Goal: Transaction & Acquisition: Book appointment/travel/reservation

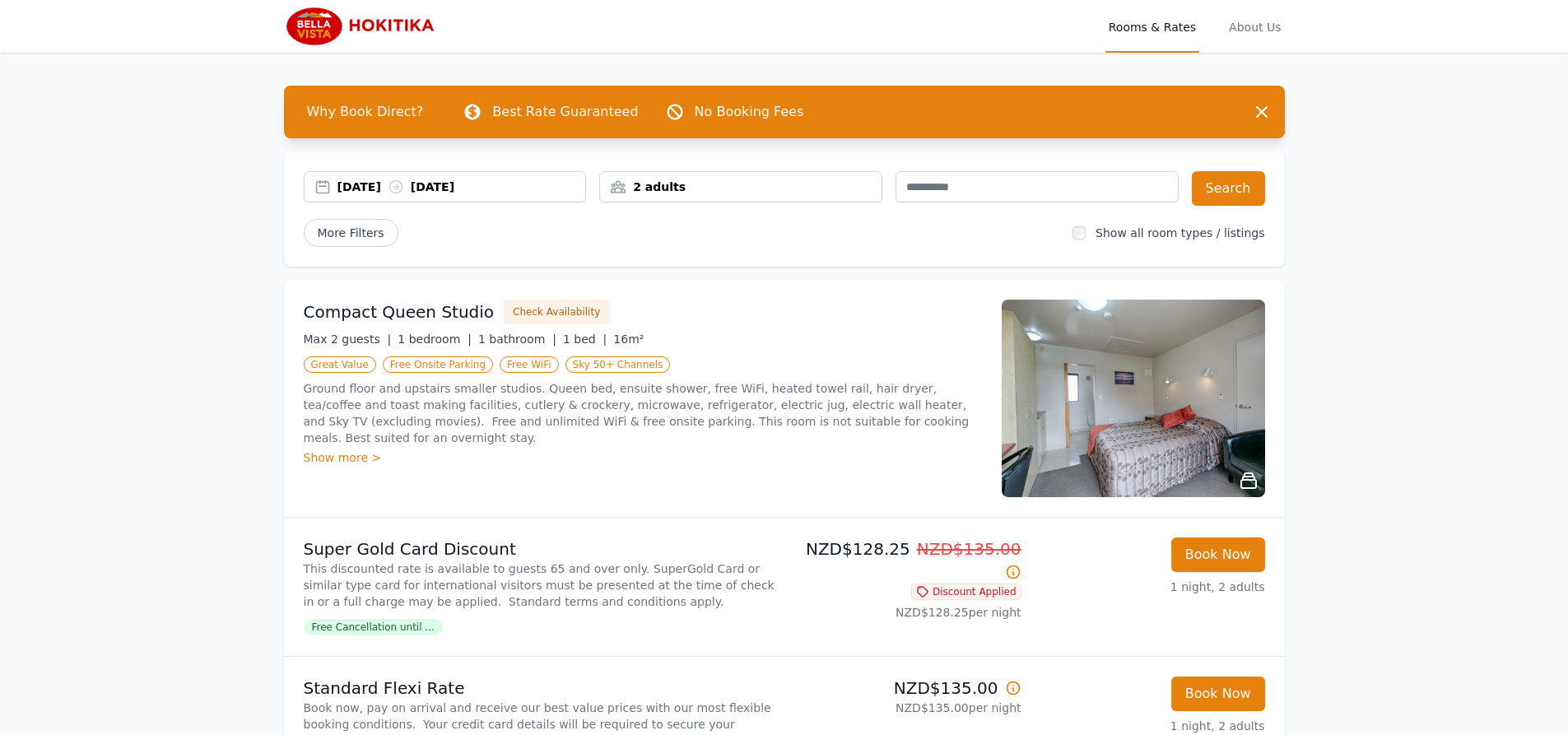
click at [387, 188] on div "[DATE] [DATE]" at bounding box center [462, 186] width 249 height 16
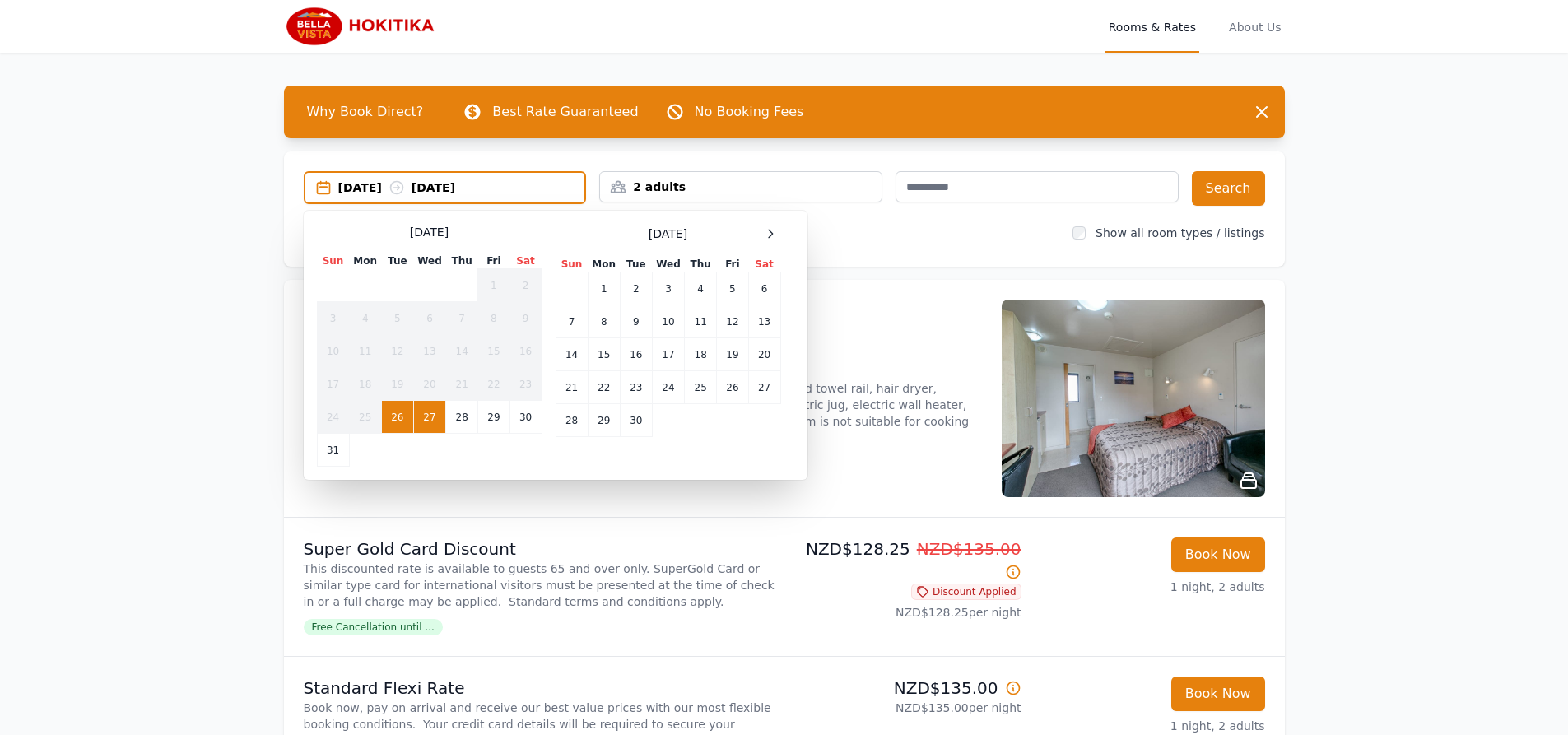
click at [781, 239] on span at bounding box center [770, 234] width 20 height 20
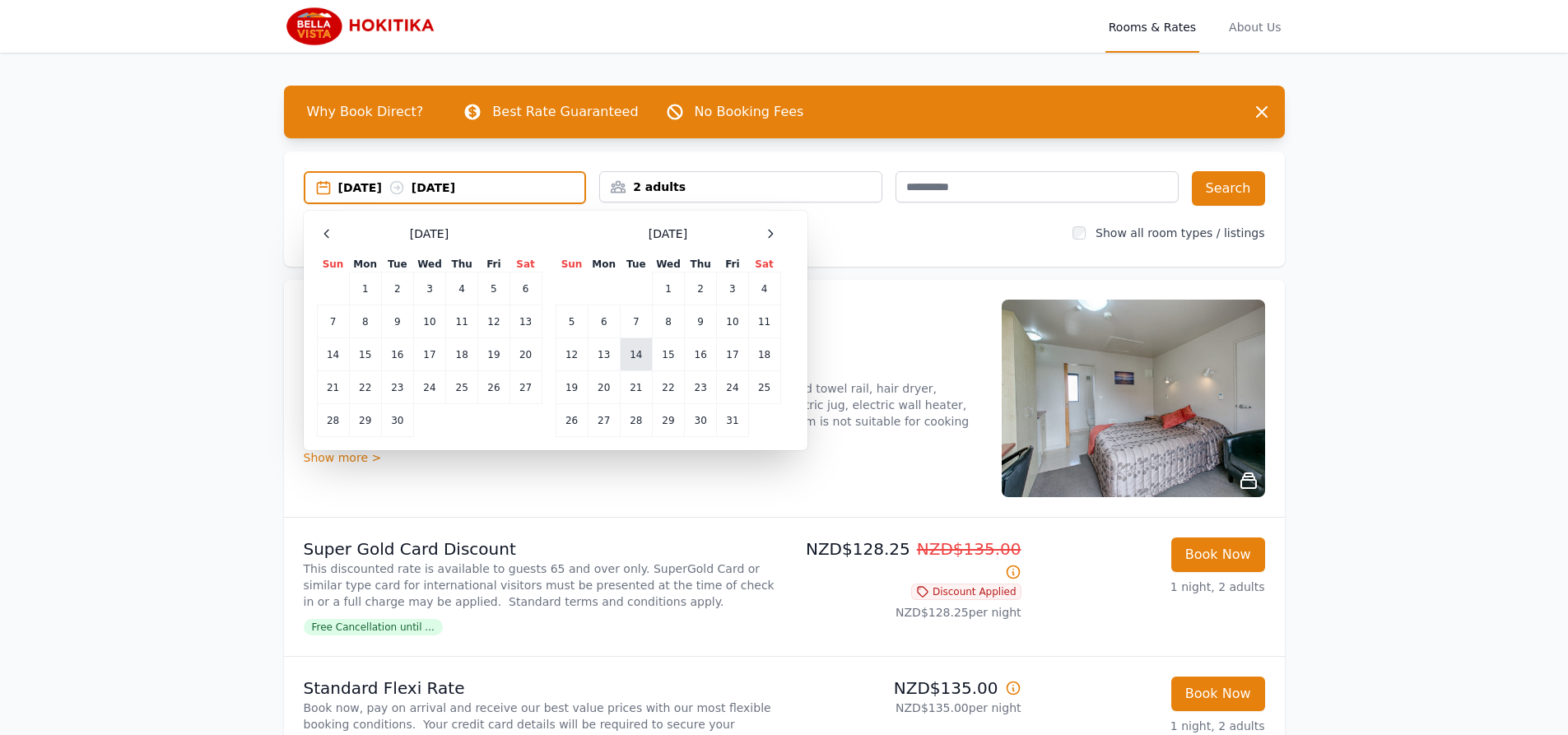
click at [631, 358] on td "14" at bounding box center [635, 355] width 32 height 33
click at [831, 191] on div "2 adults" at bounding box center [741, 186] width 282 height 16
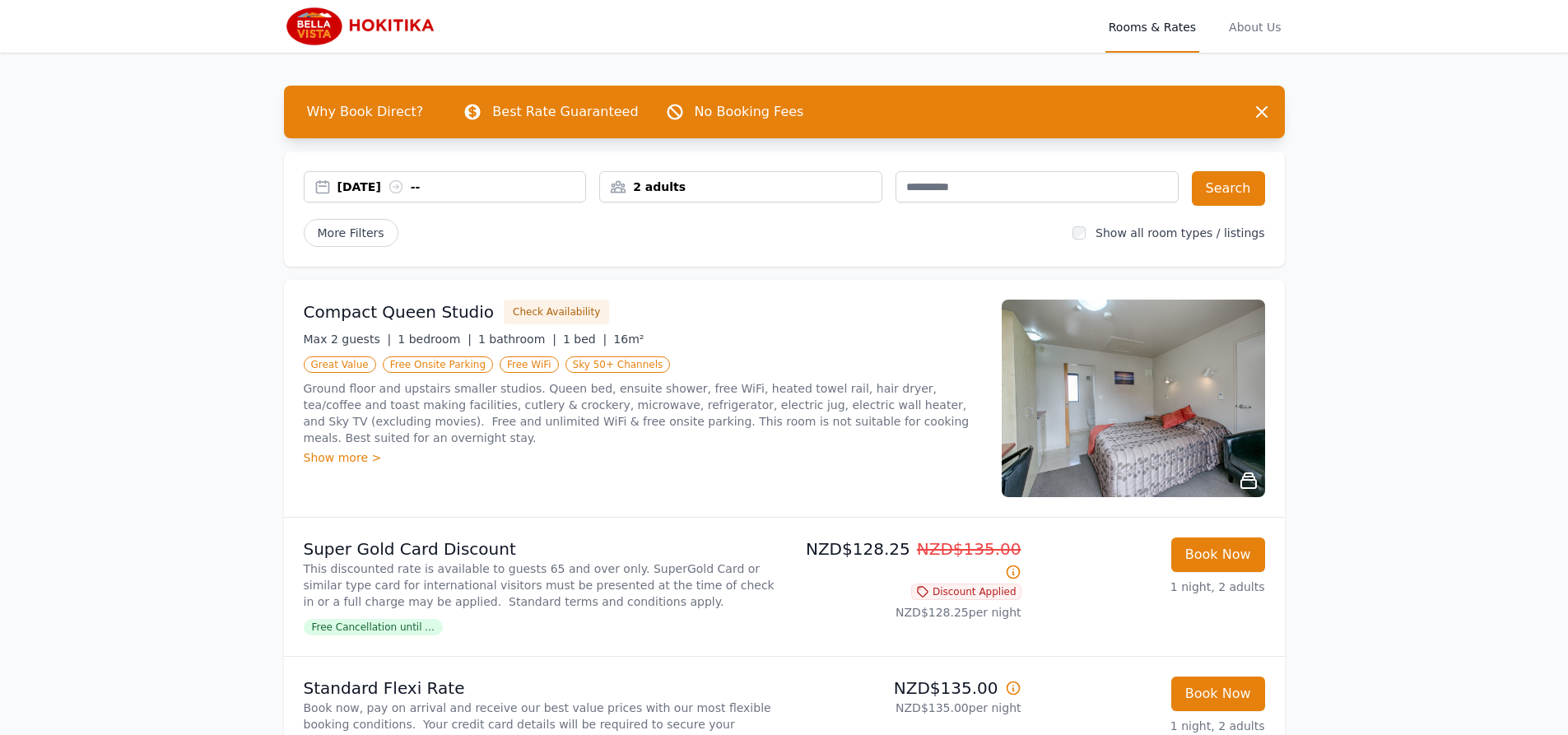
click at [831, 191] on div "2 adults" at bounding box center [741, 186] width 282 height 16
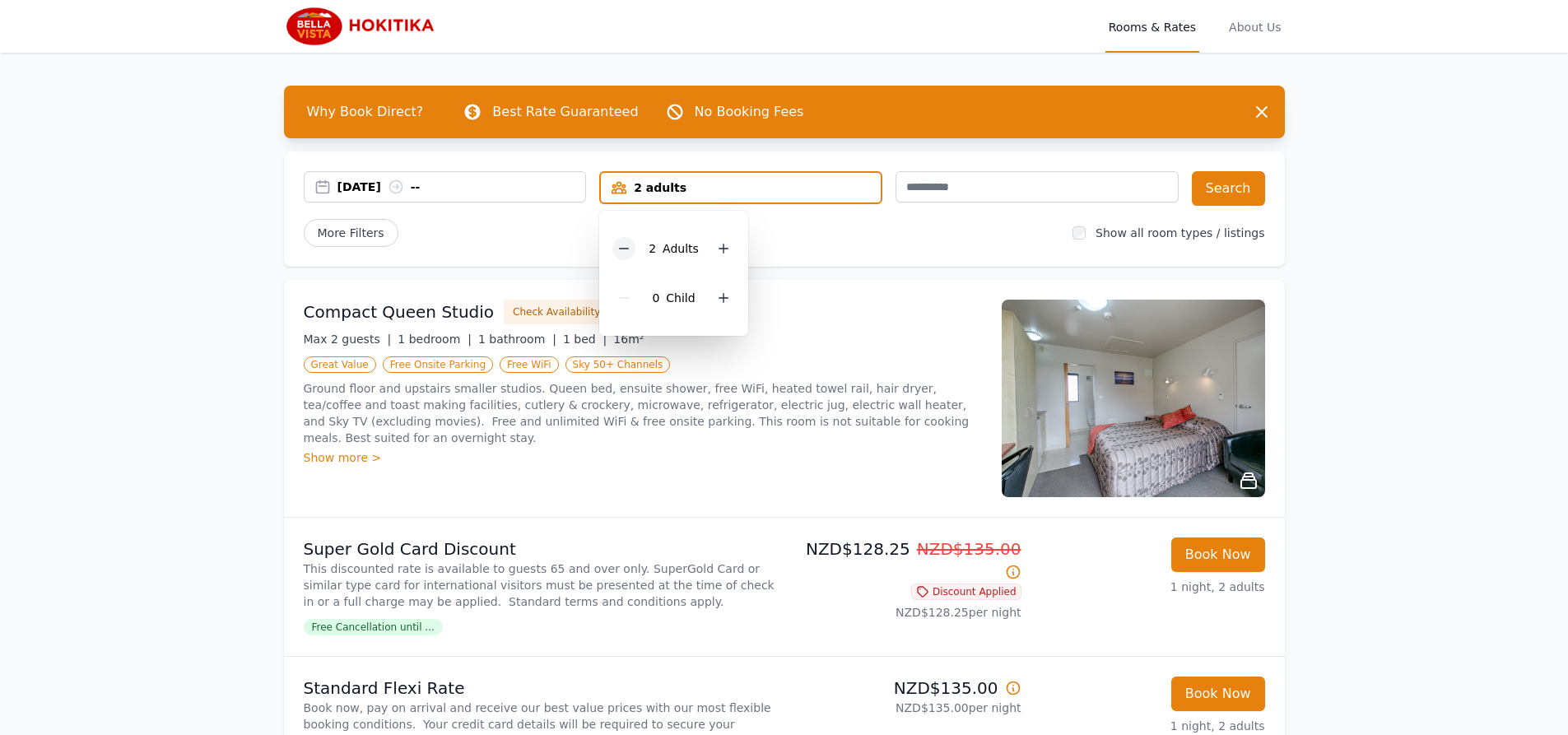
click at [635, 245] on div at bounding box center [623, 248] width 23 height 23
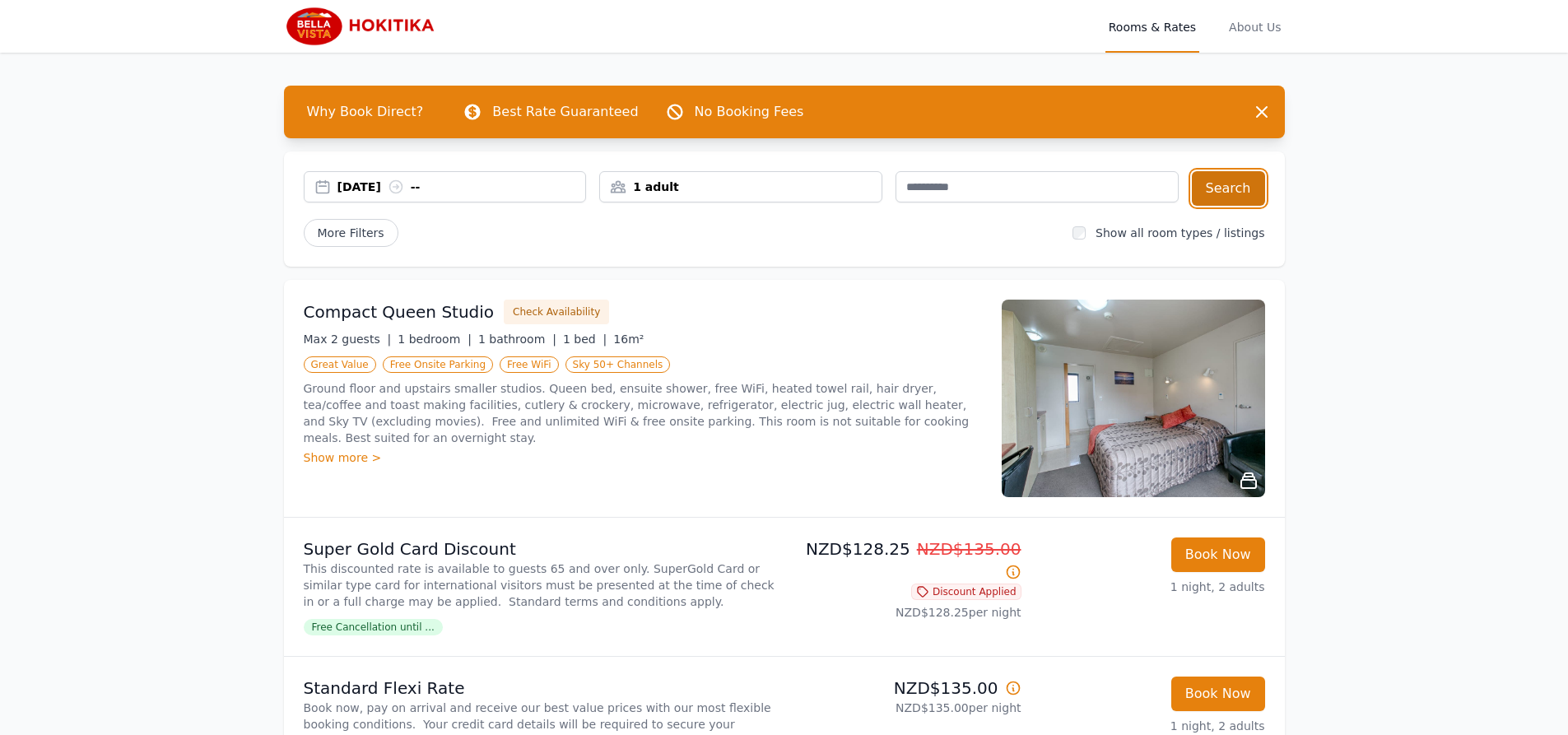
click at [1227, 185] on button "Search" at bounding box center [1228, 188] width 73 height 34
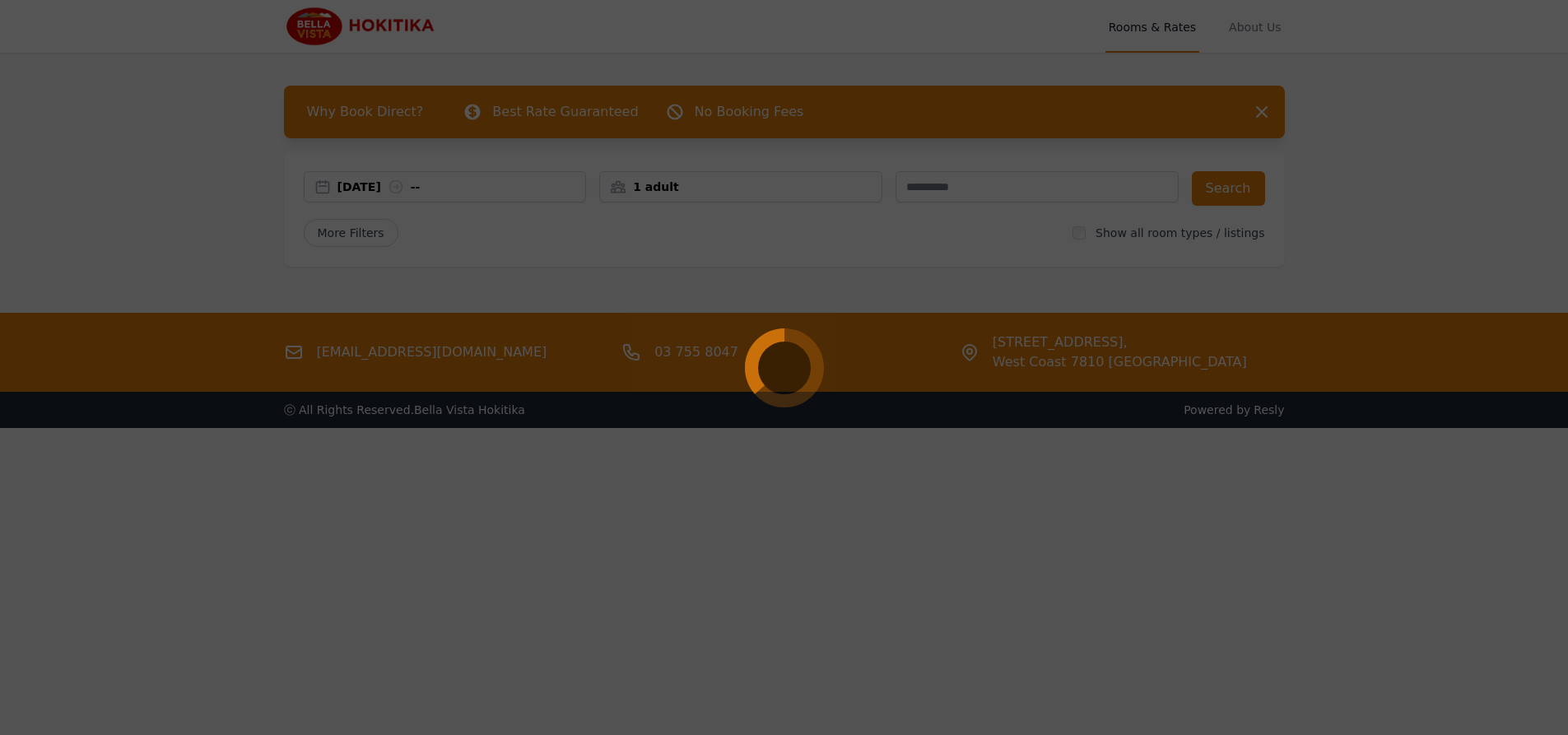
click at [462, 563] on div at bounding box center [784, 368] width 1568 height 735
click at [769, 355] on circle at bounding box center [784, 368] width 66 height 66
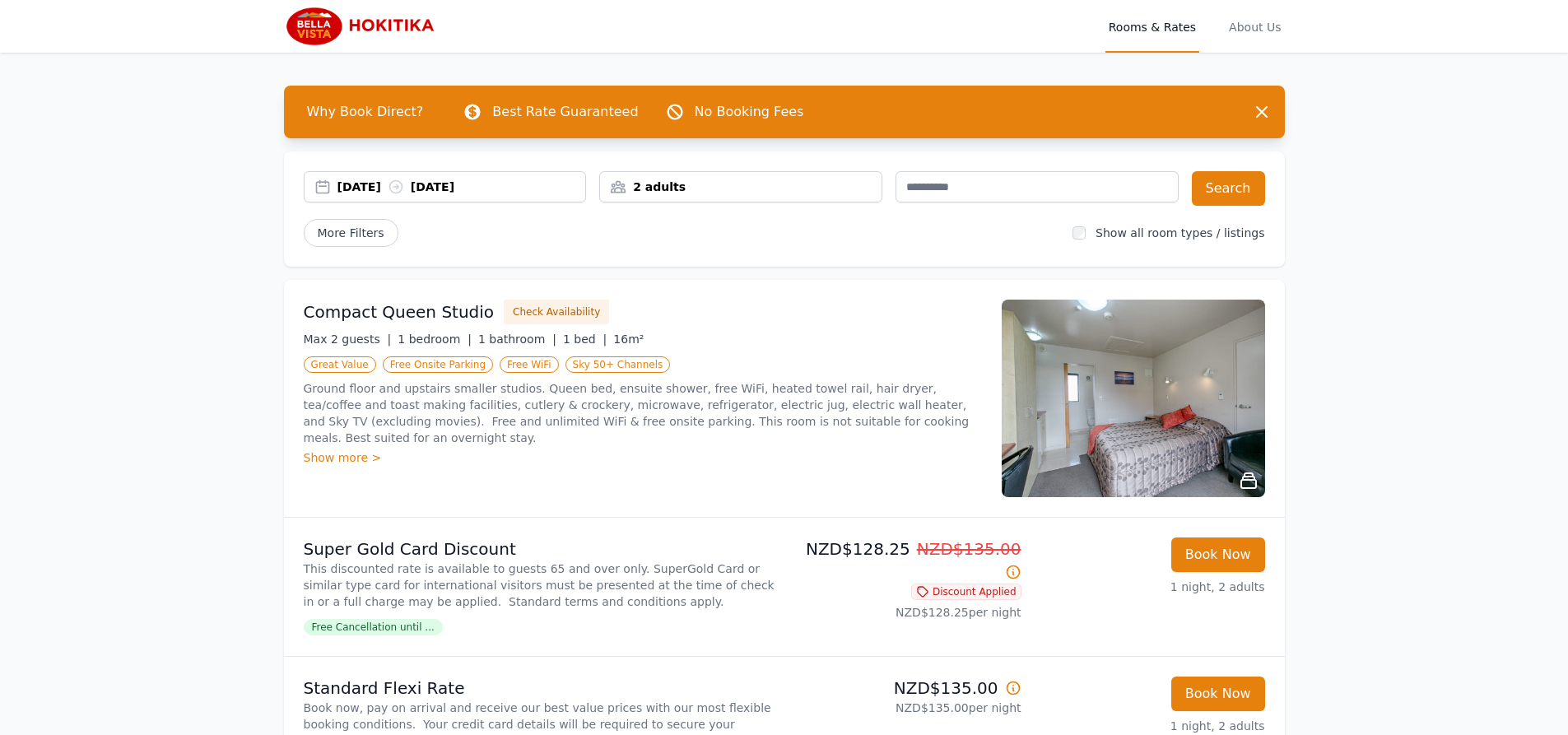
click at [395, 187] on div "[DATE] [DATE]" at bounding box center [462, 186] width 249 height 16
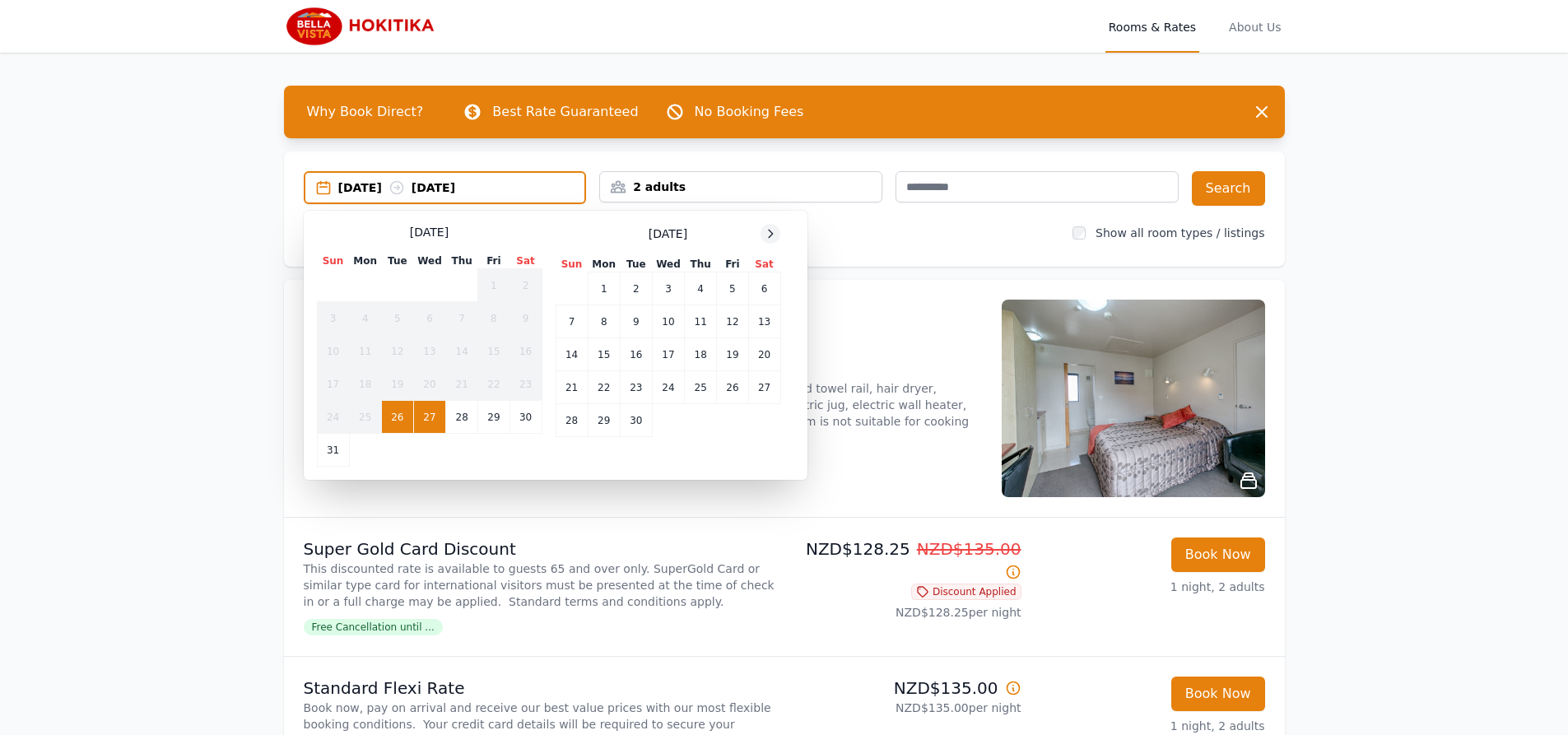
click at [773, 236] on icon at bounding box center [770, 234] width 13 height 13
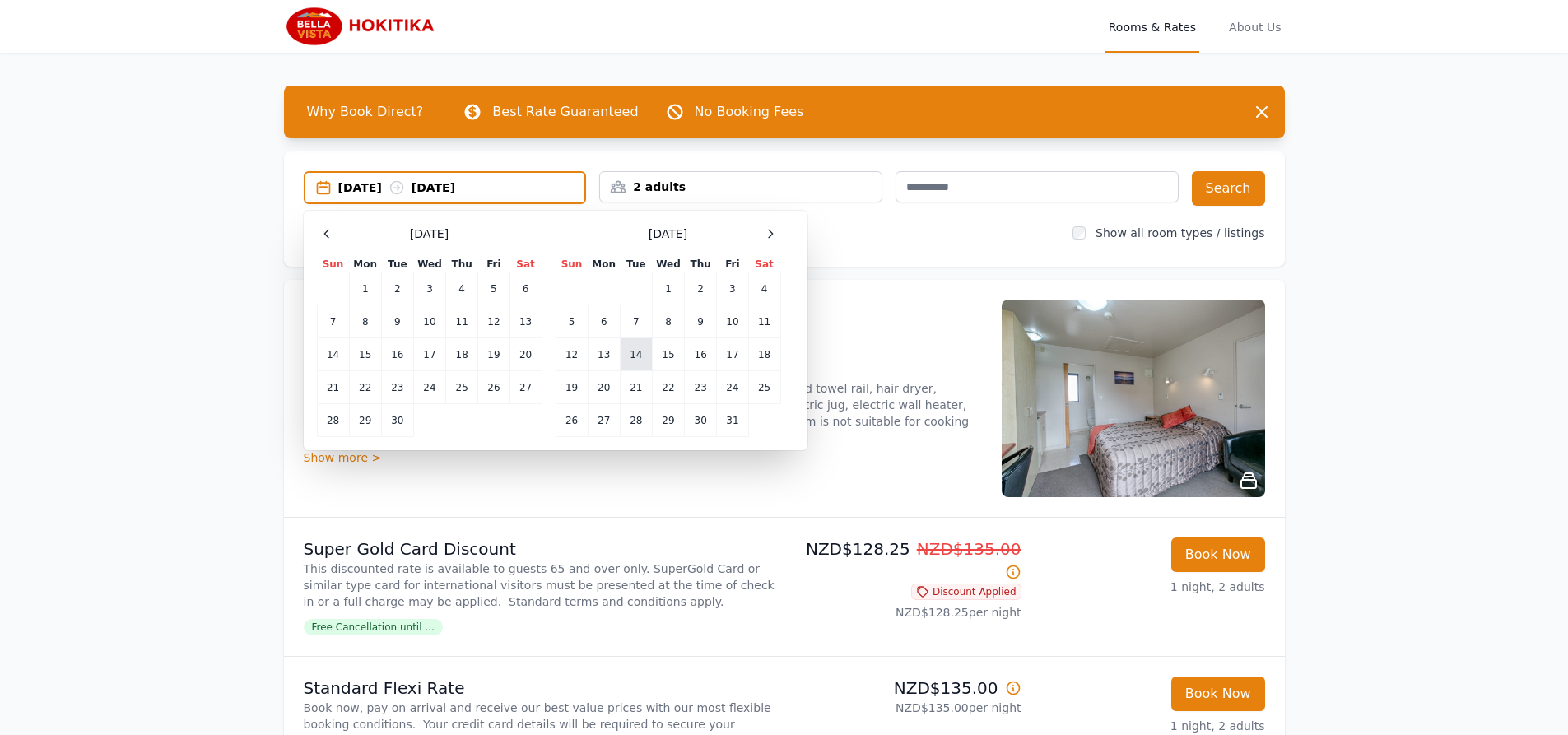
click at [635, 359] on td "14" at bounding box center [635, 355] width 32 height 33
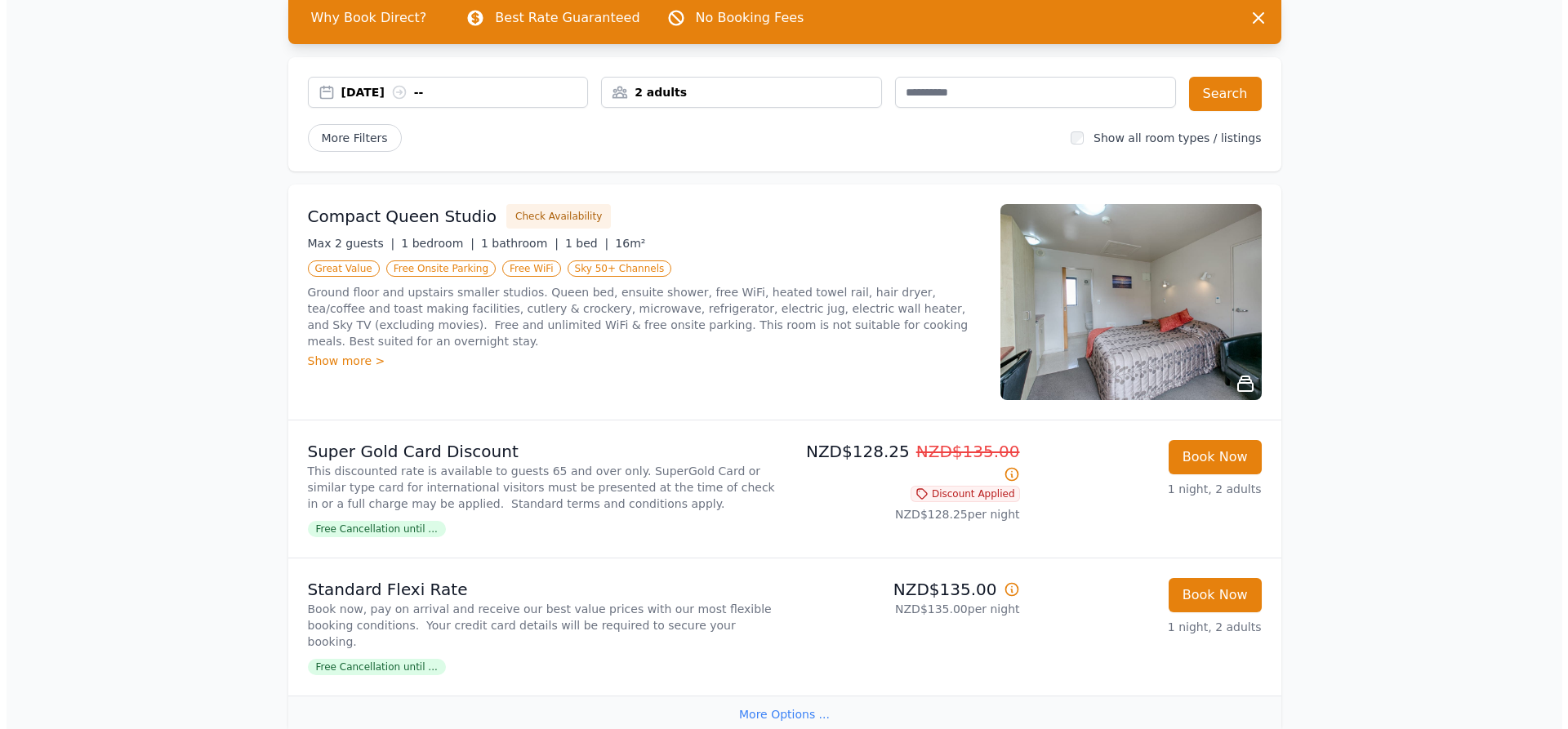
scroll to position [82, 0]
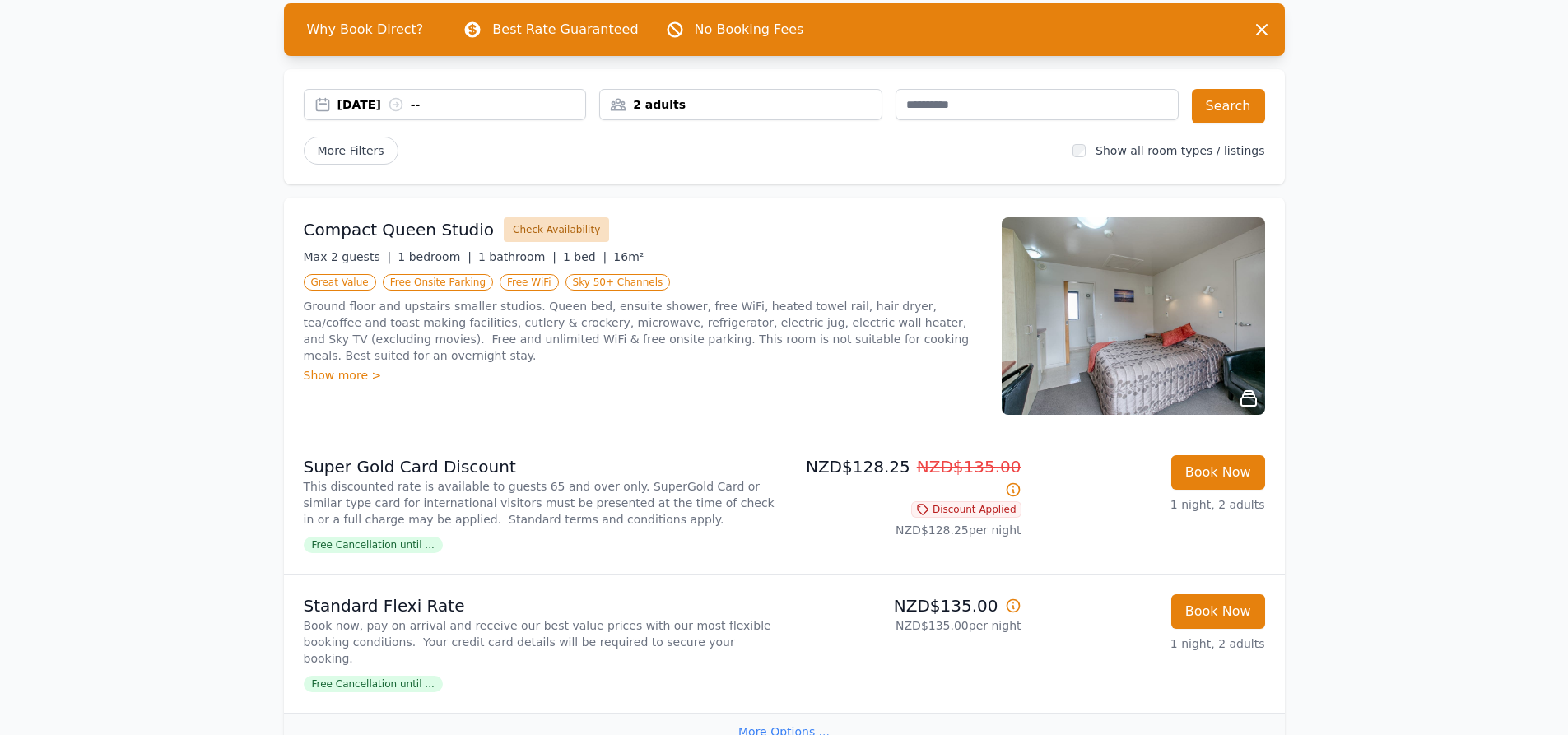
click at [520, 230] on button "Check Availability" at bounding box center [556, 229] width 106 height 25
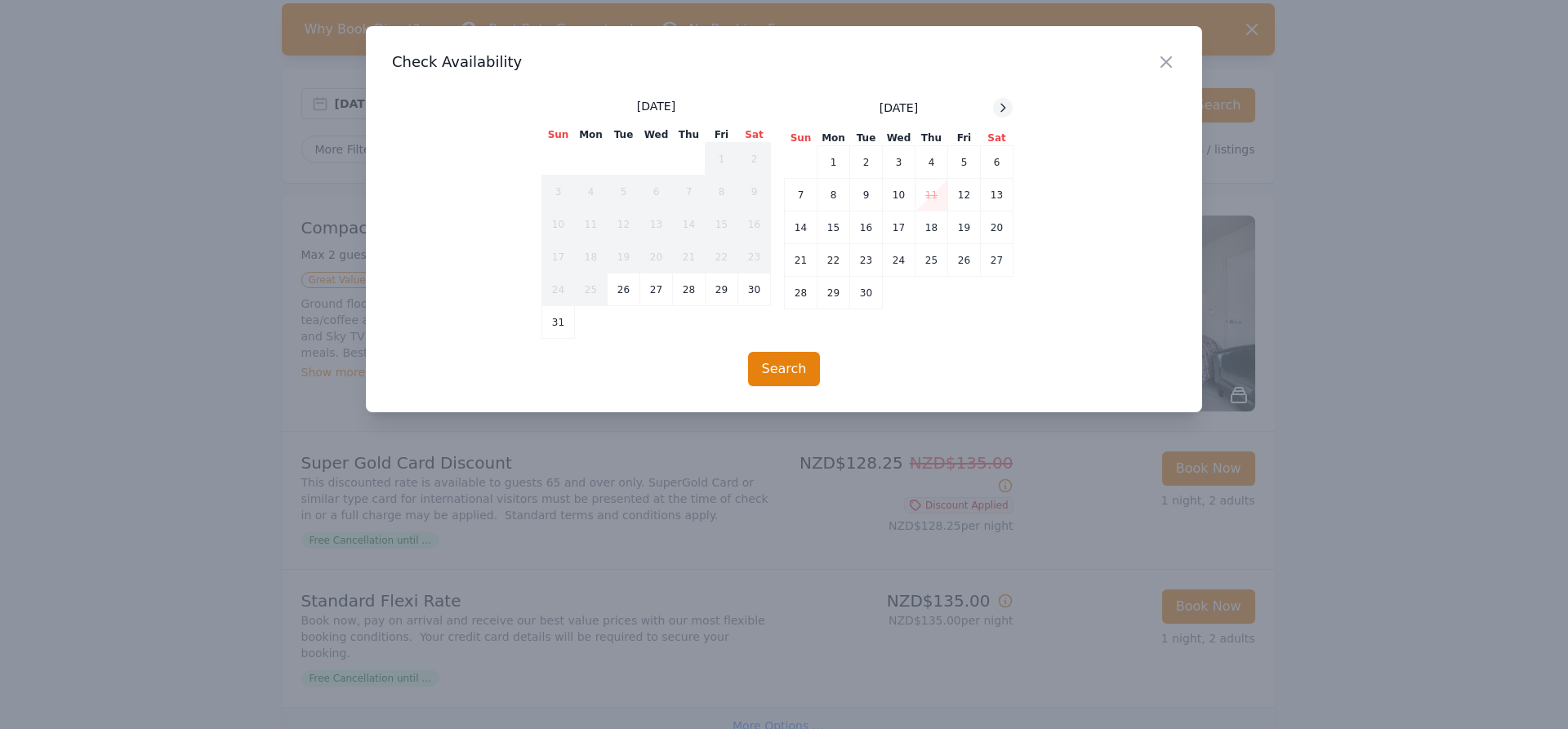
click at [1005, 107] on icon at bounding box center [1002, 107] width 4 height 8
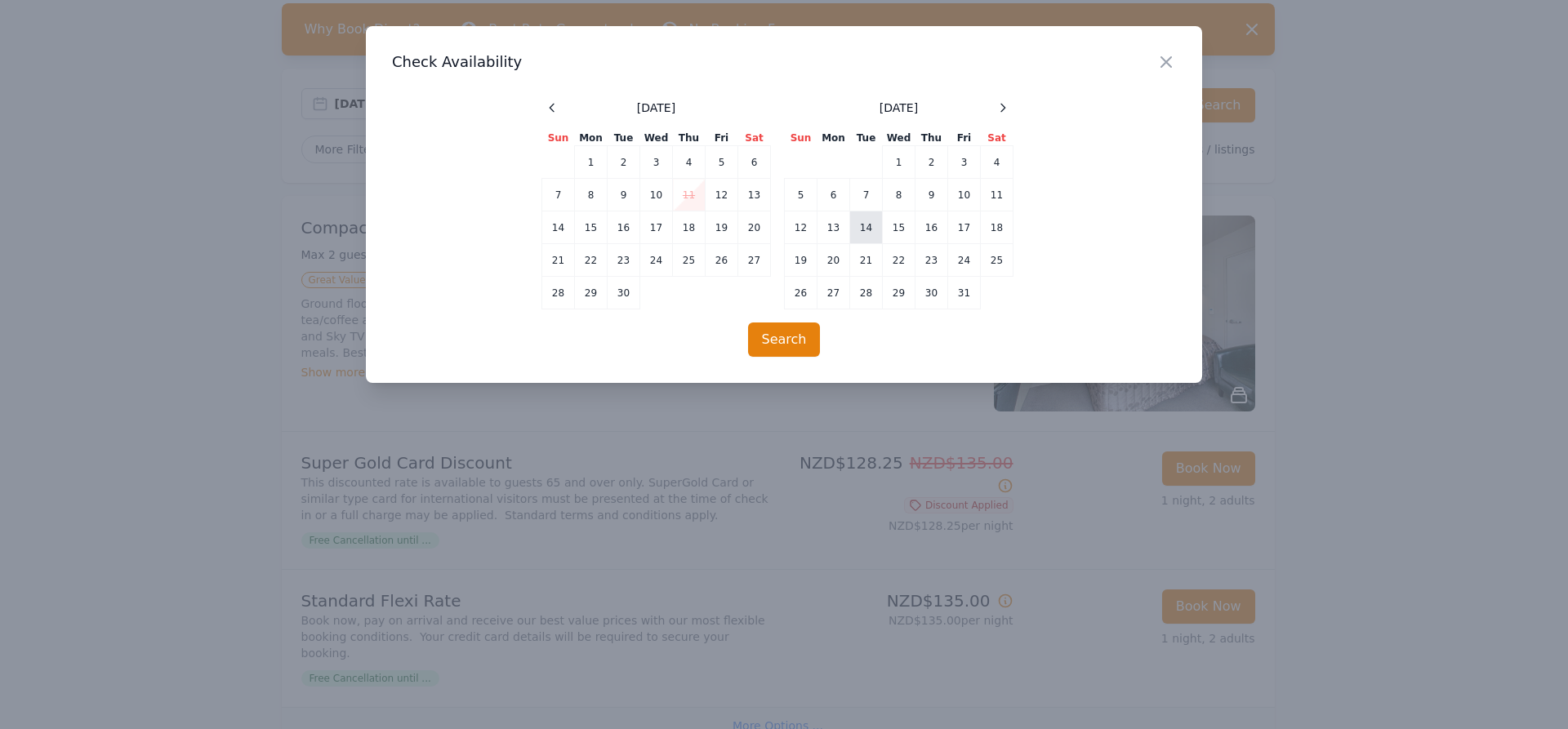
click at [864, 228] on td "14" at bounding box center [866, 227] width 32 height 32
click at [783, 346] on button "Search" at bounding box center [784, 340] width 72 height 34
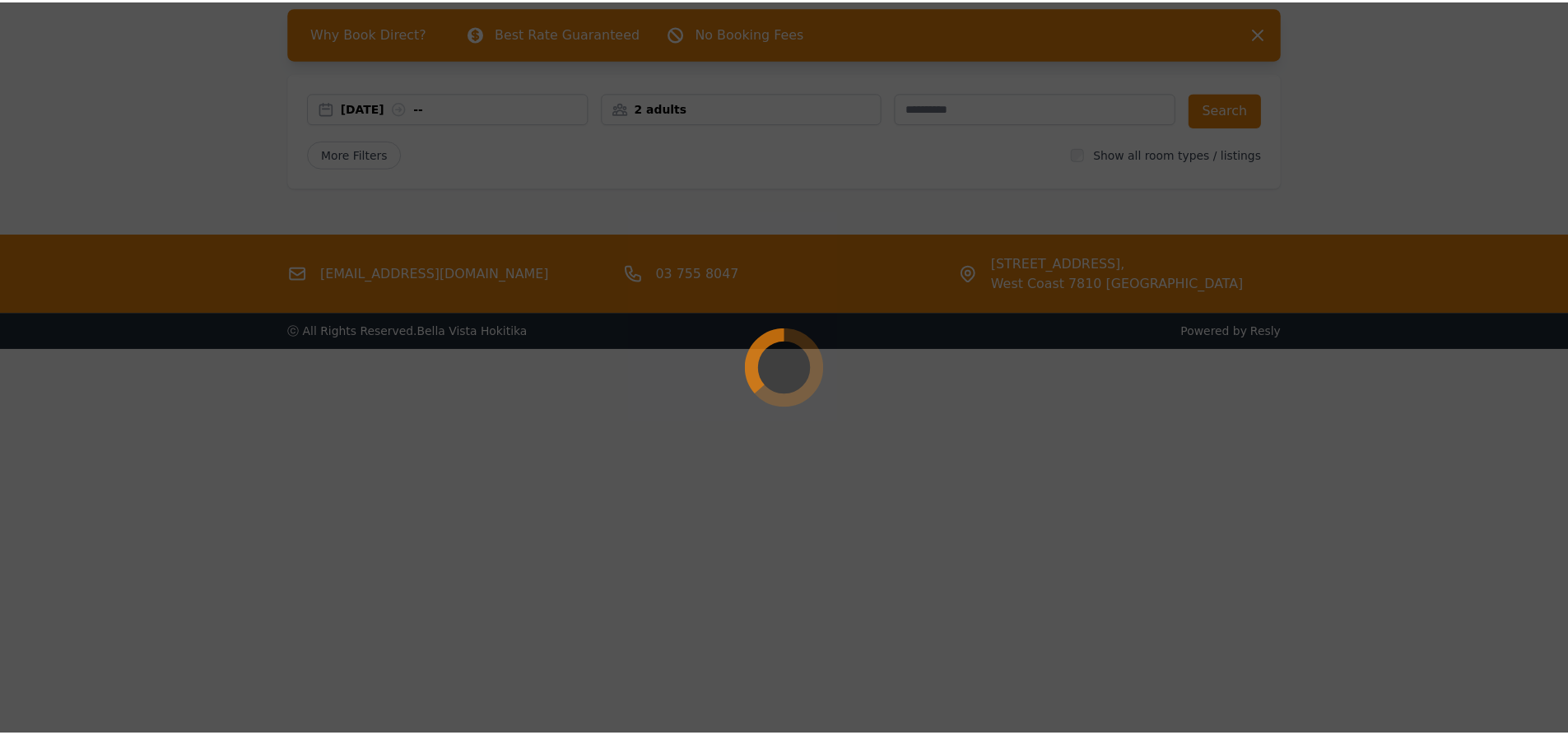
scroll to position [79, 0]
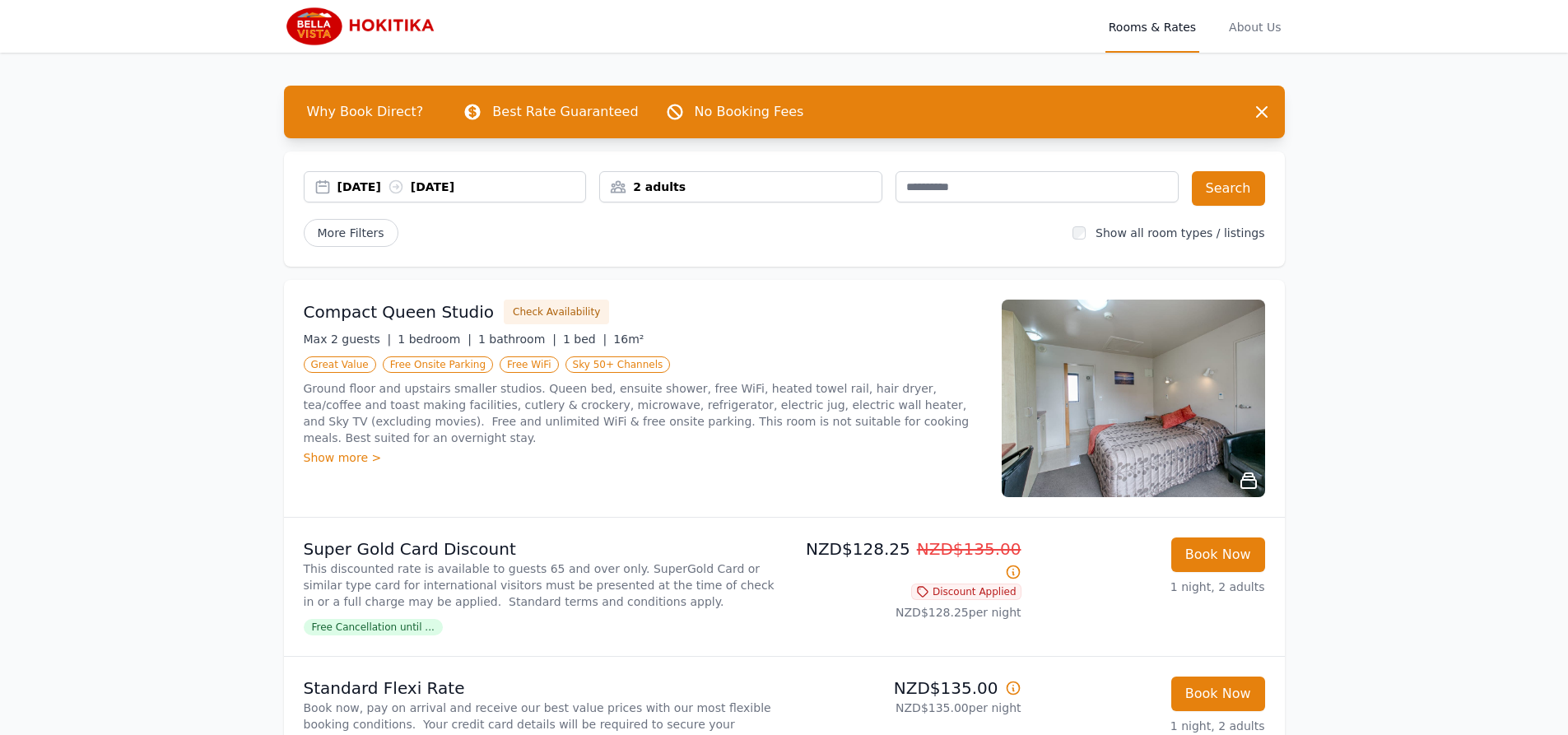
scroll to position [82, 0]
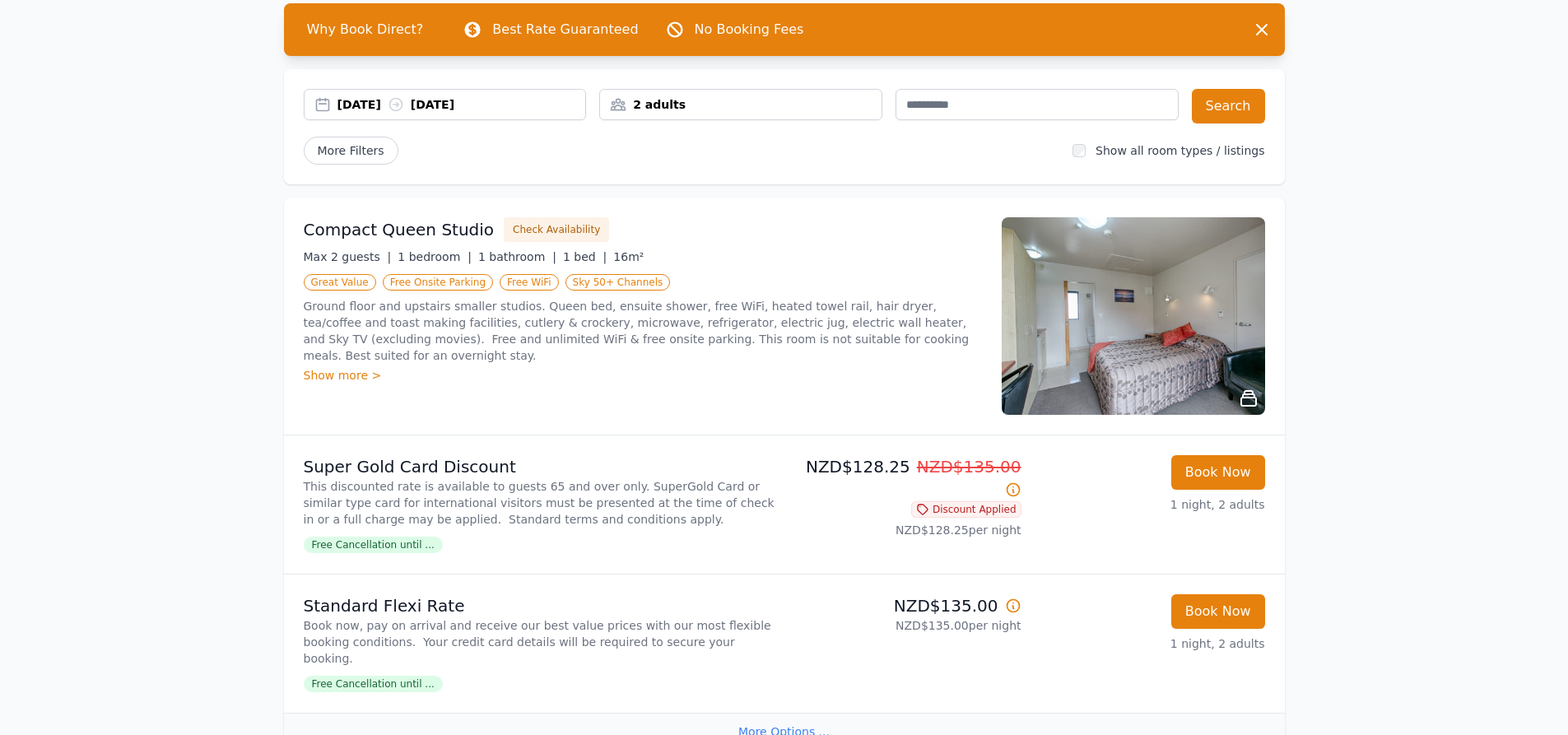
click at [496, 109] on div "[DATE] [DATE]" at bounding box center [462, 104] width 249 height 16
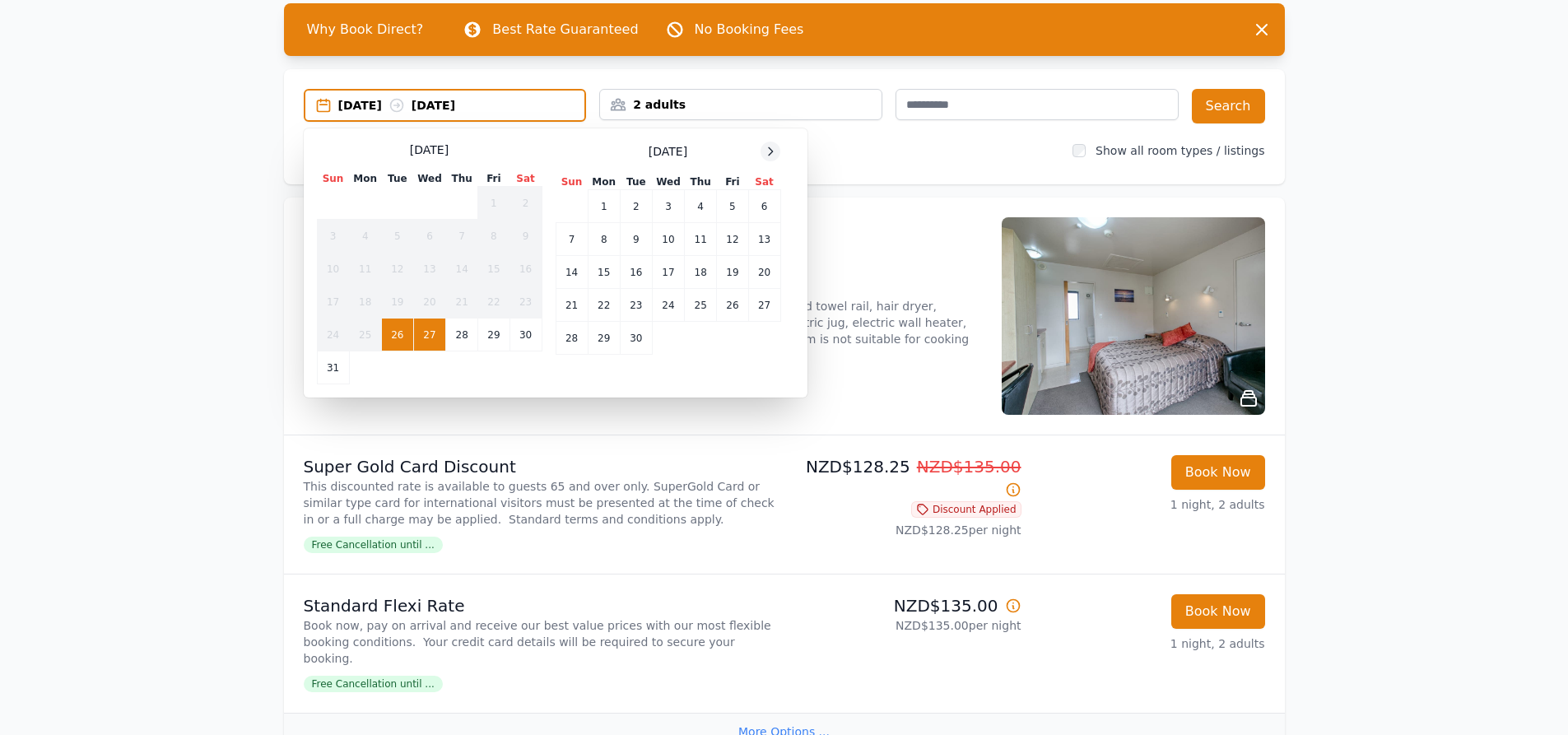
click at [769, 149] on icon at bounding box center [770, 151] width 13 height 13
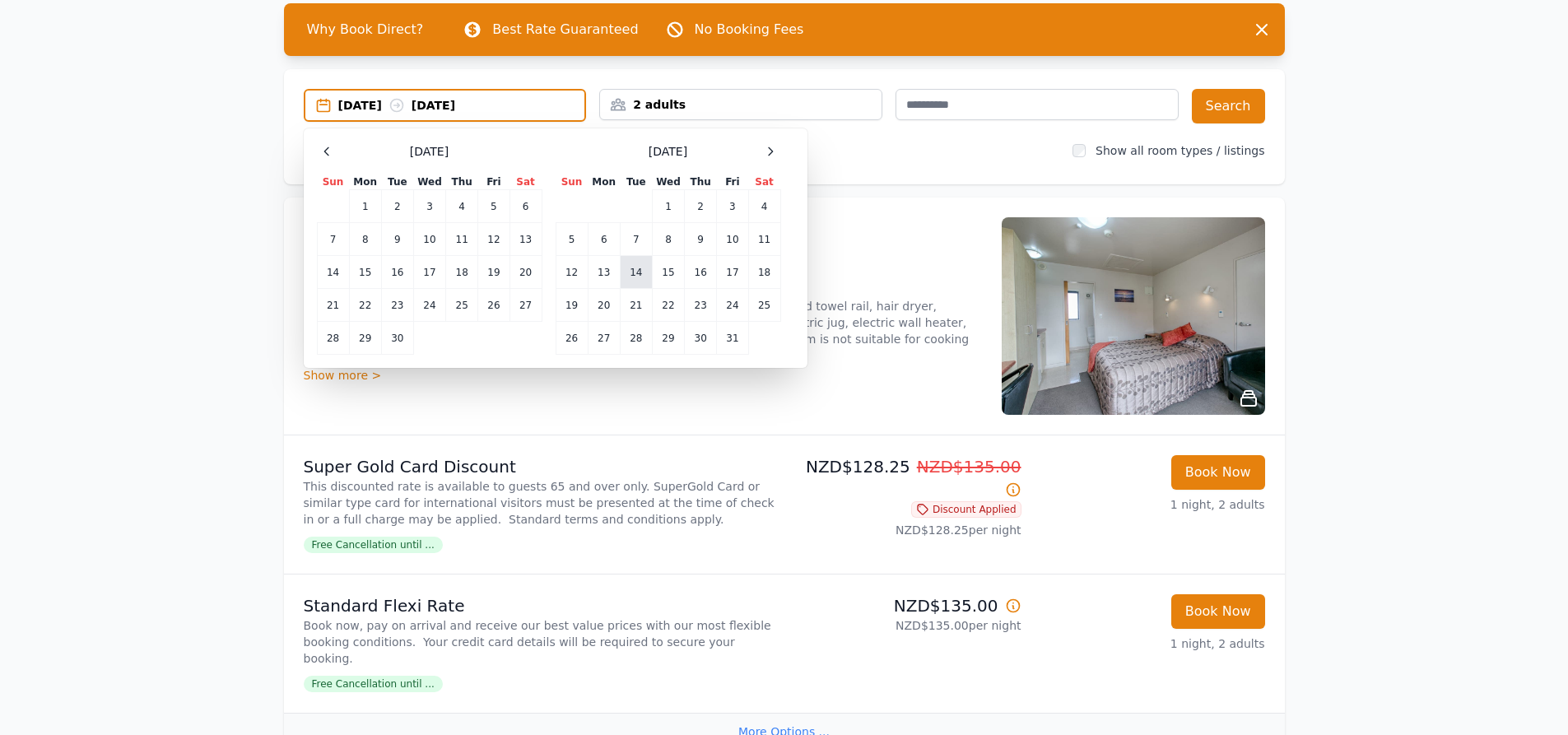
click at [641, 273] on td "14" at bounding box center [635, 272] width 32 height 33
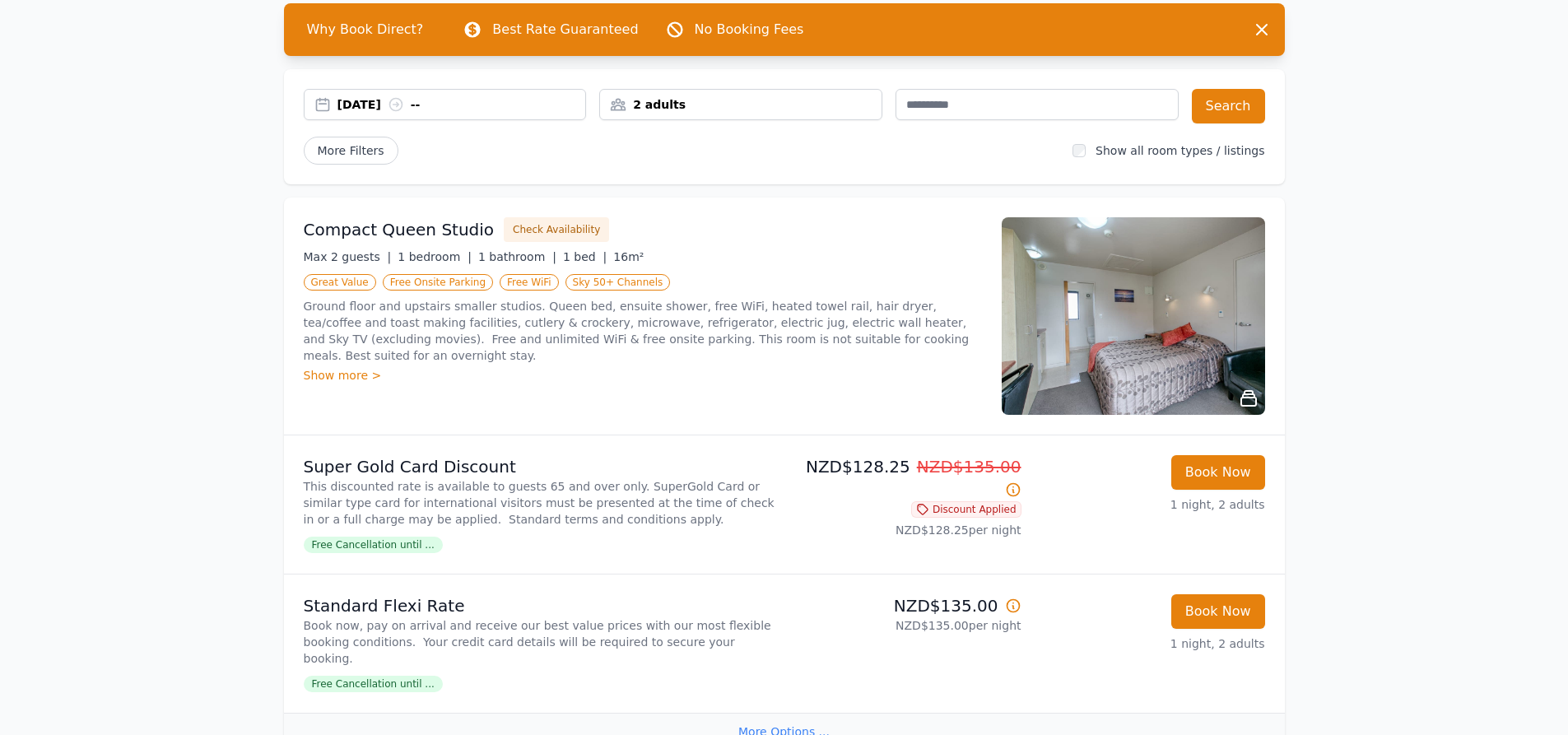
click at [816, 102] on div "2 adults" at bounding box center [741, 104] width 282 height 16
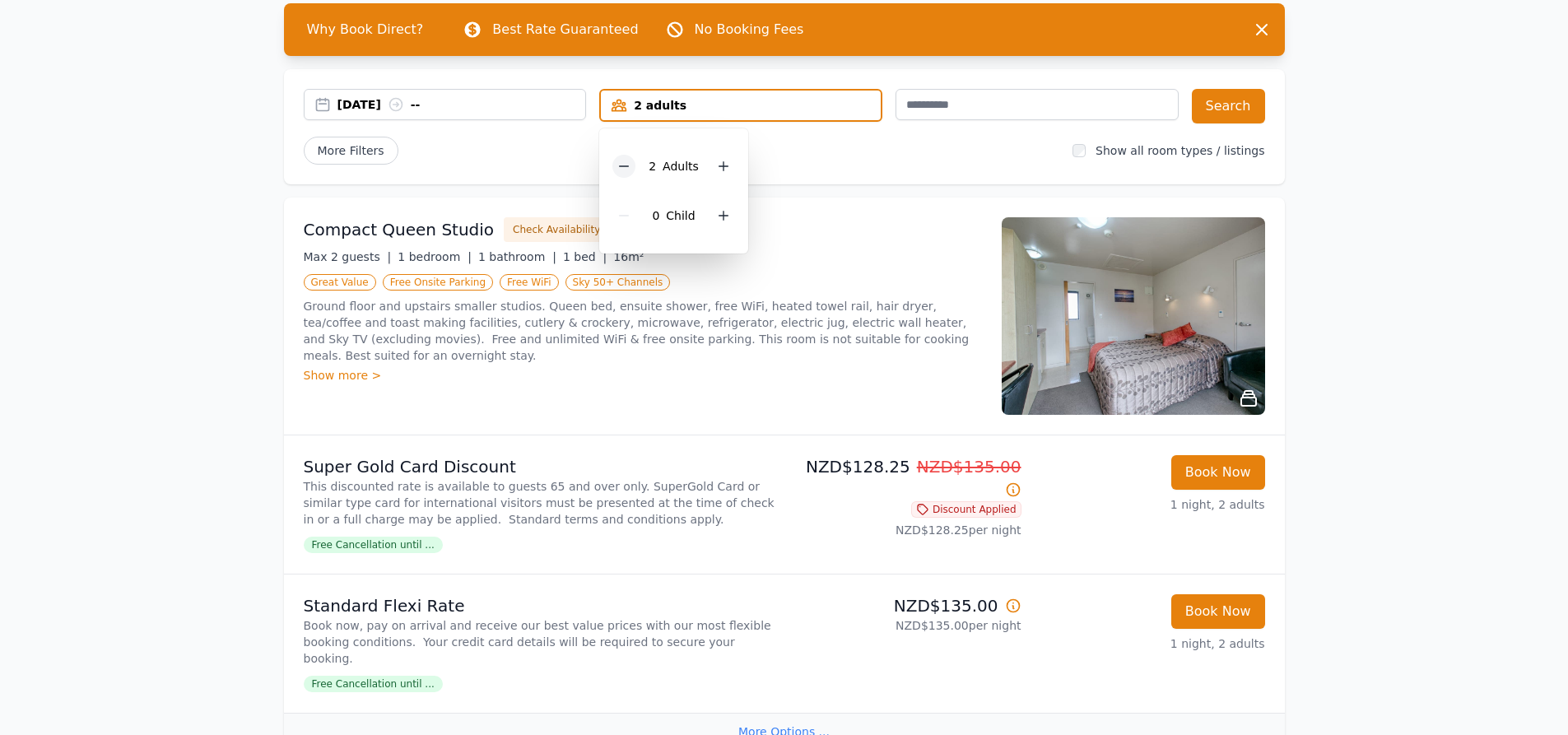
click at [629, 169] on icon at bounding box center [623, 166] width 13 height 13
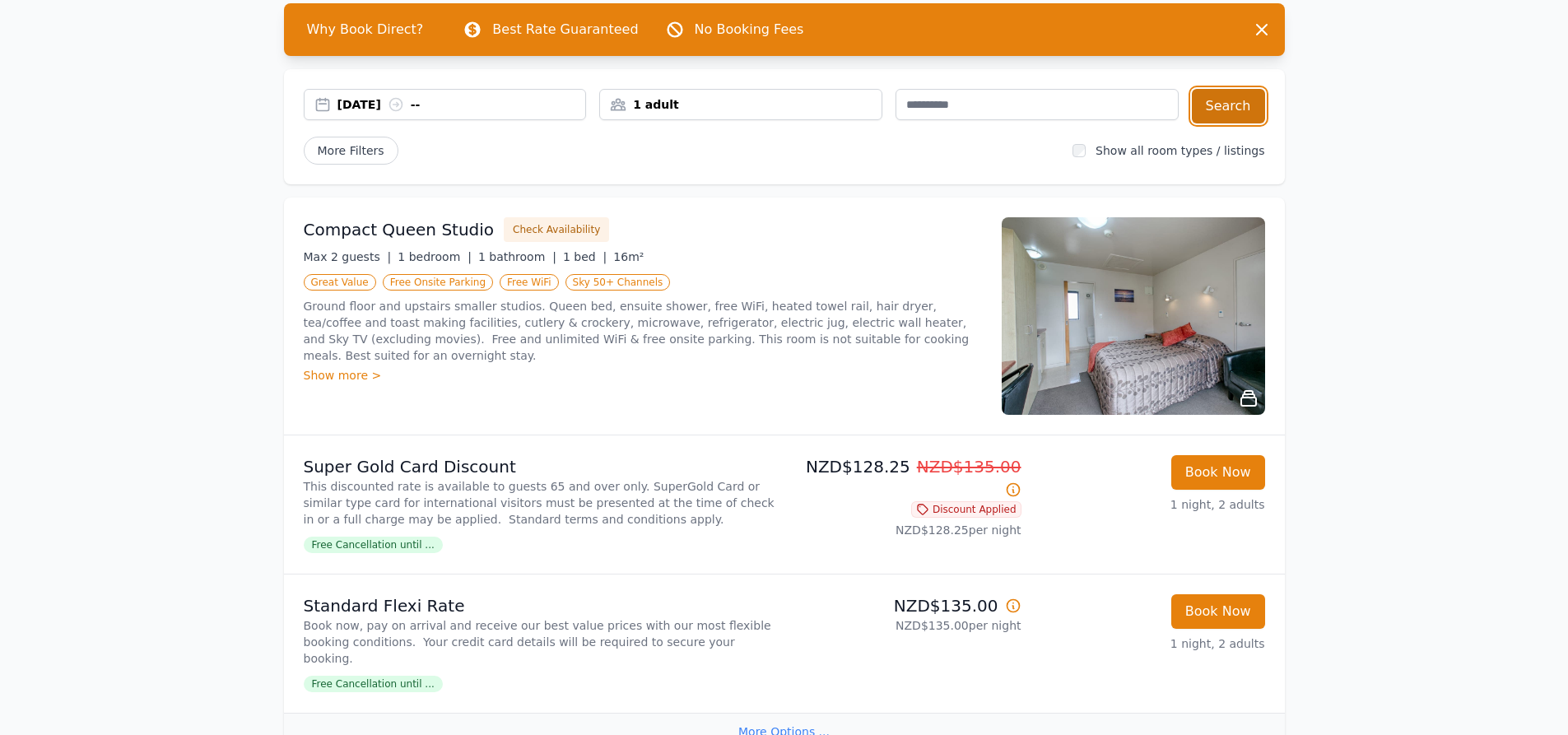
click at [1239, 113] on button "Search" at bounding box center [1228, 106] width 73 height 34
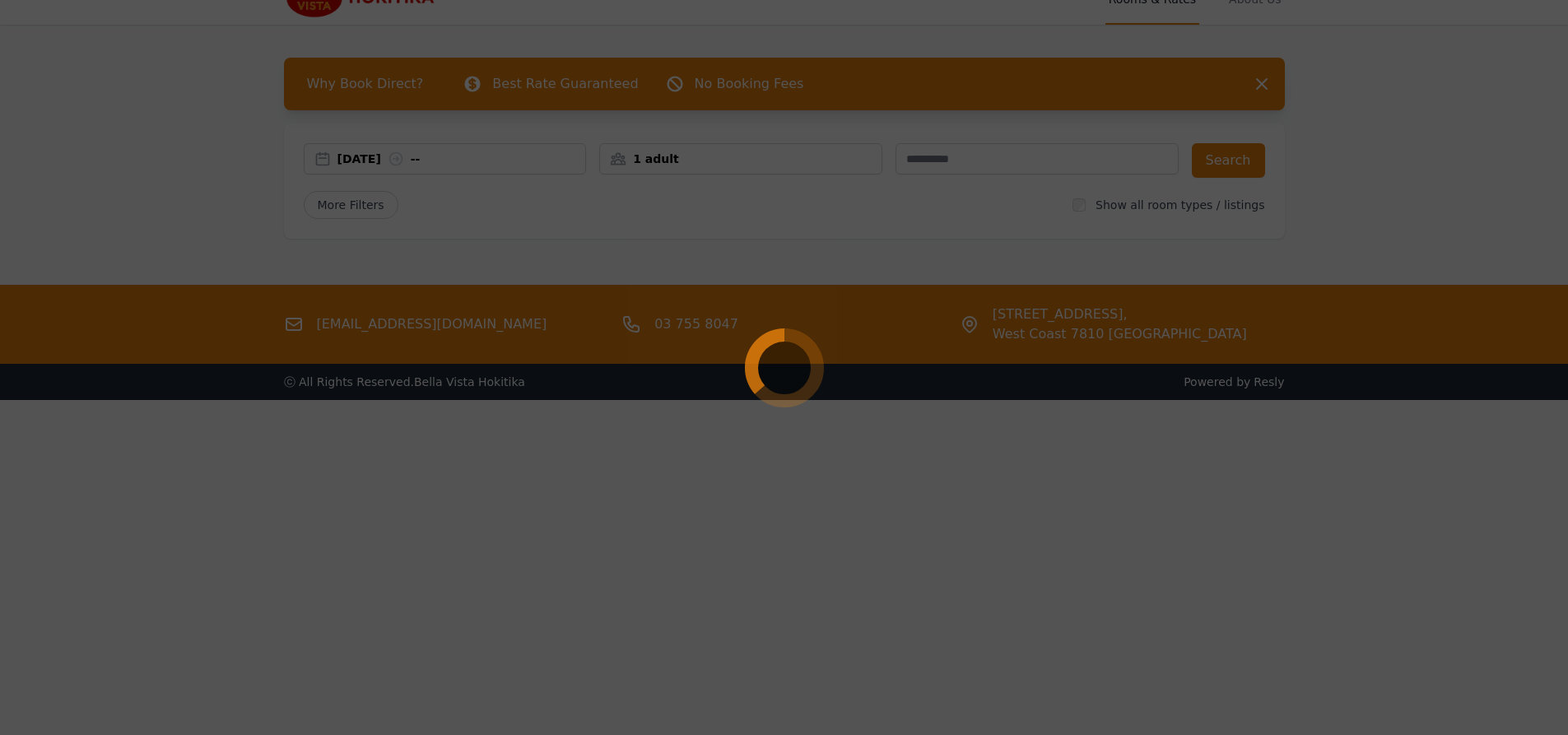
scroll to position [0, 0]
